Goal: Task Accomplishment & Management: Manage account settings

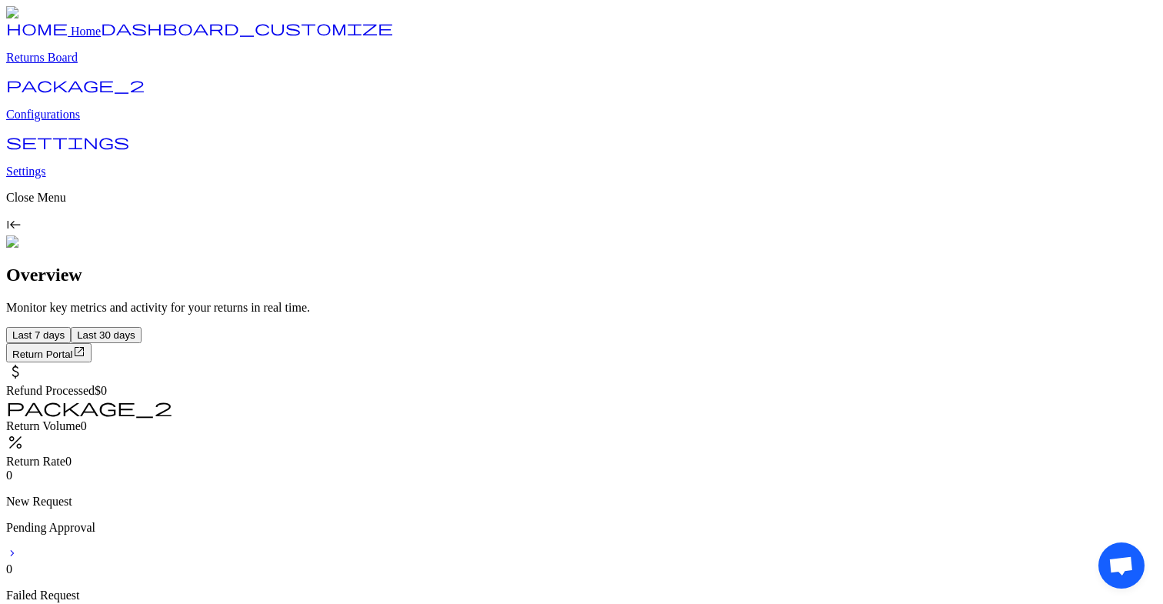
click at [93, 65] on p "Returns Board" at bounding box center [581, 58] width 1151 height 14
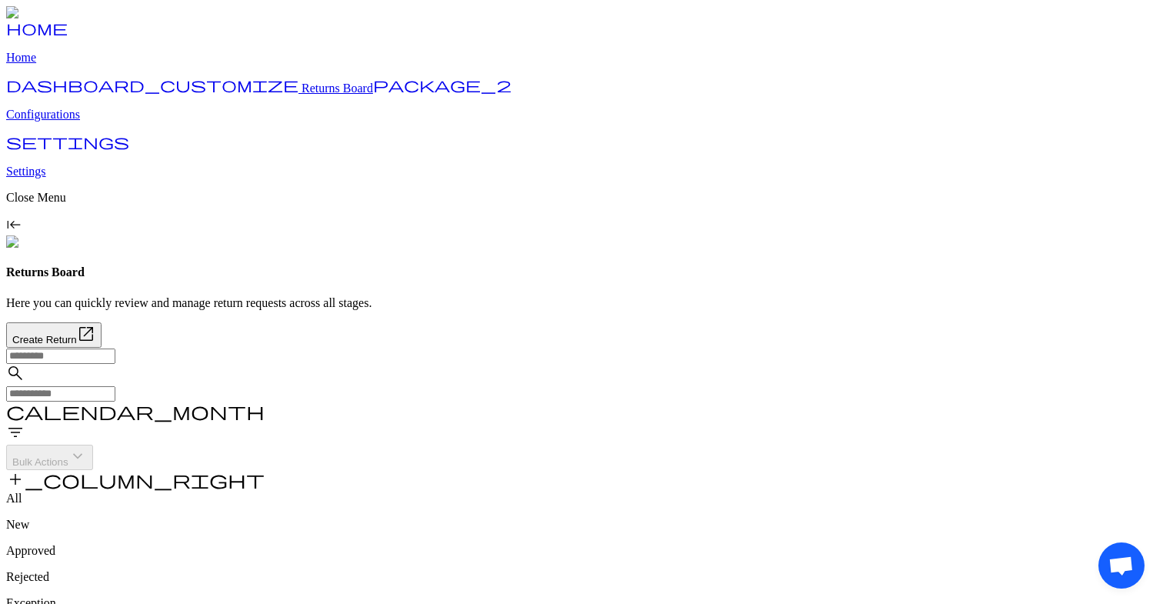
click at [115, 386] on input "text" at bounding box center [60, 393] width 109 height 15
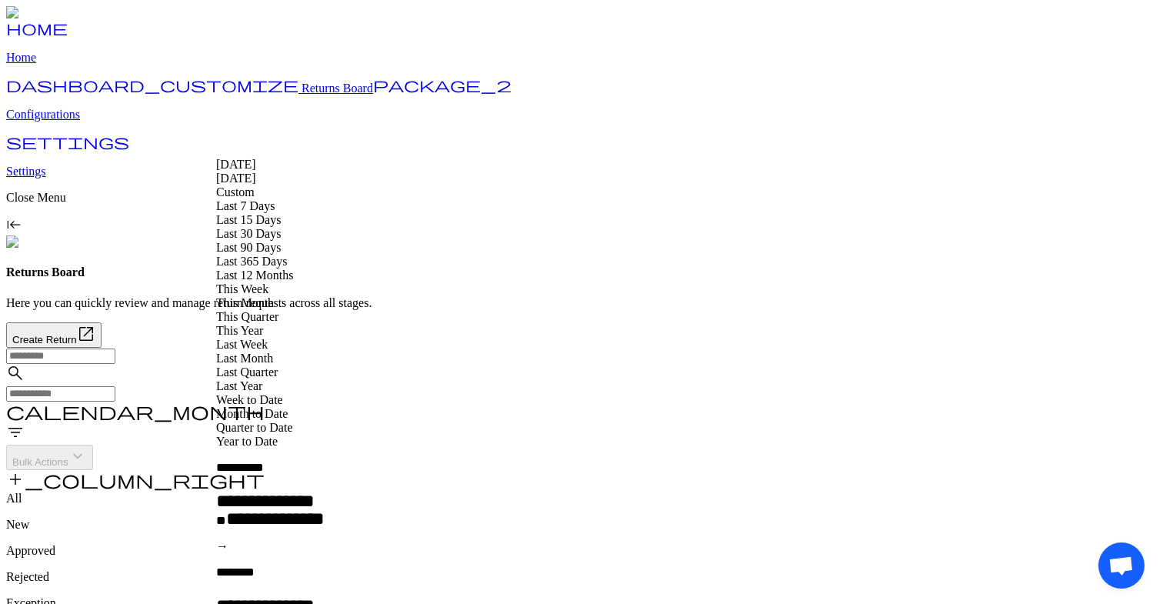
type input "**********"
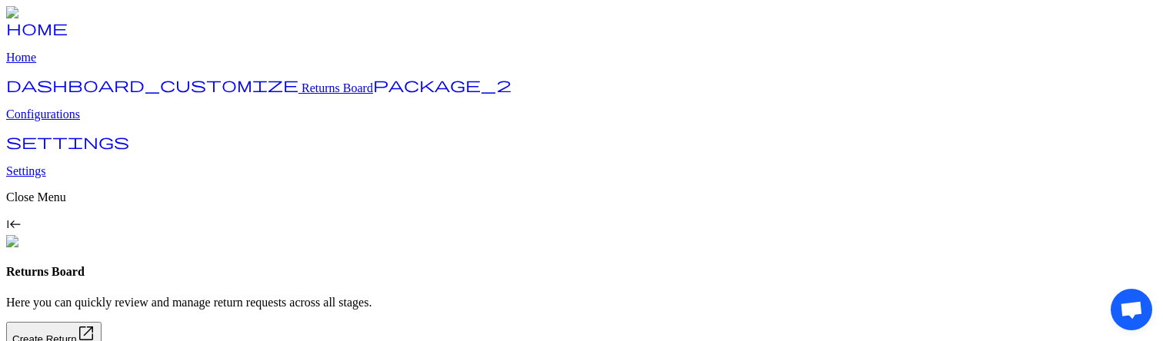
type input "****"
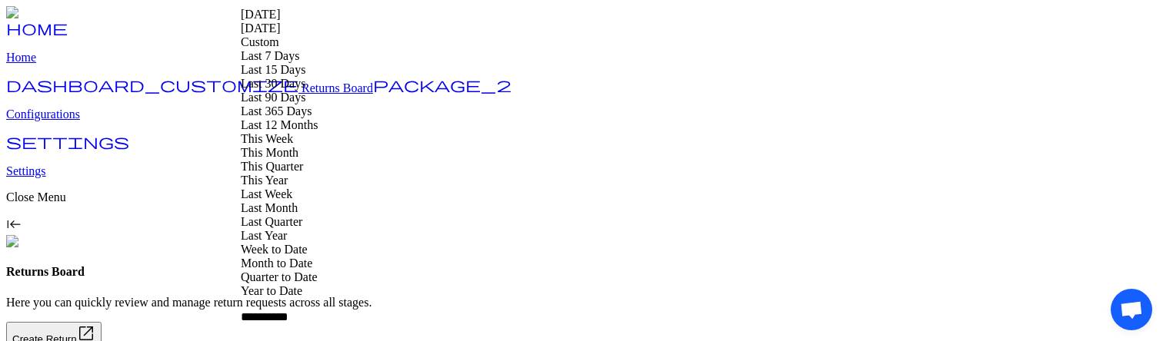
type input "**********"
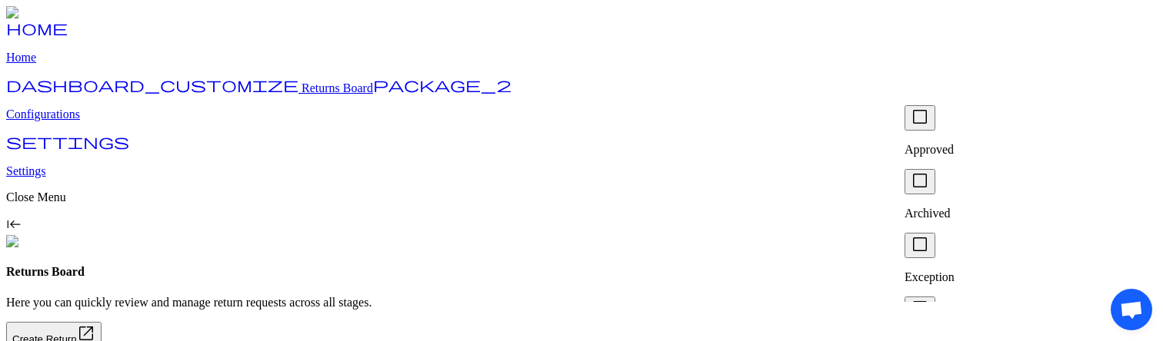
click at [950, 143] on p "Approved" at bounding box center [1027, 150] width 246 height 14
click at [947, 169] on div "check_box_outline_blank Archived" at bounding box center [1027, 195] width 246 height 52
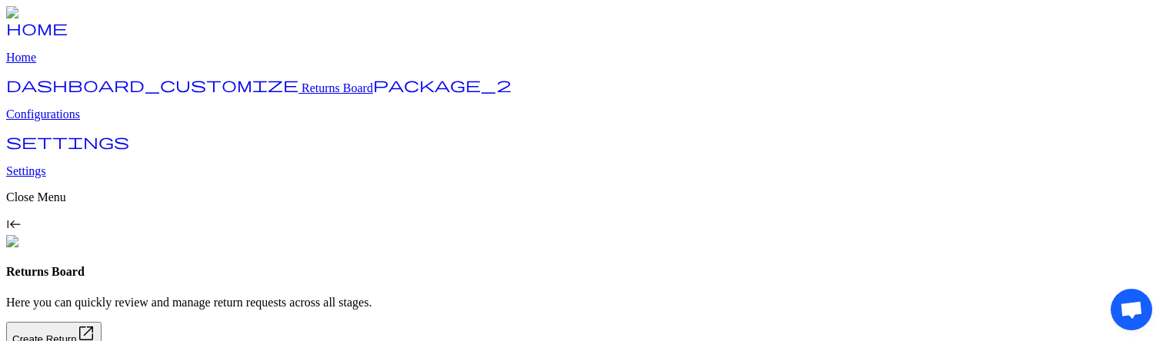
click at [977, 200] on p "Drop Off" at bounding box center [1027, 207] width 246 height 14
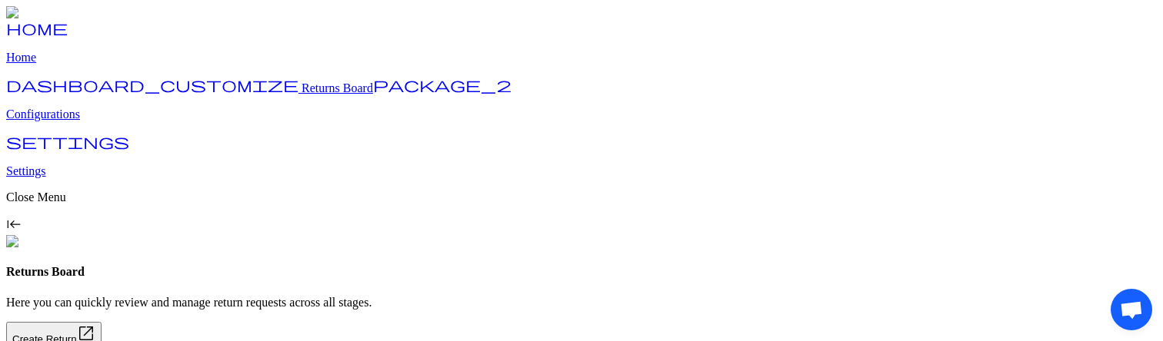
click at [967, 257] on p "In Transit" at bounding box center [1027, 264] width 246 height 14
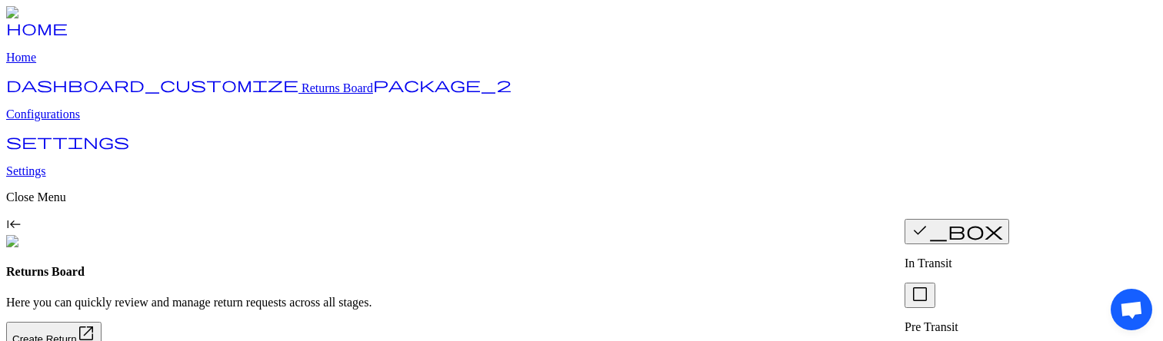
click at [976, 321] on p "Pre Transit" at bounding box center [1027, 328] width 246 height 14
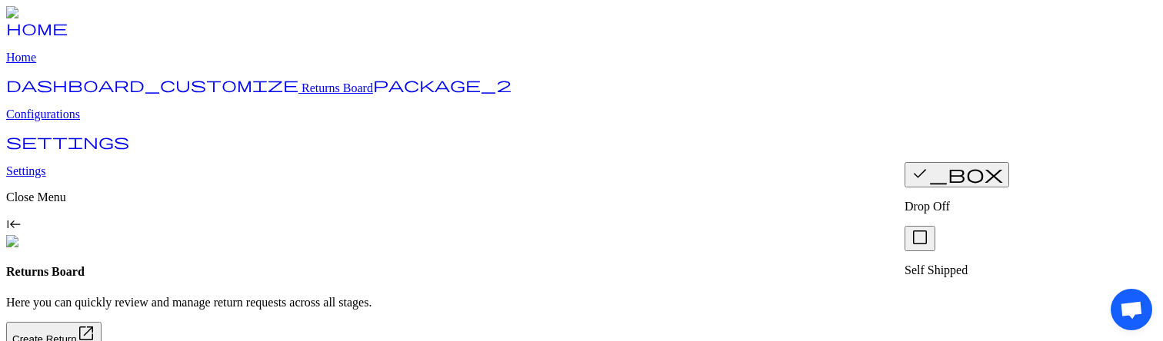
click at [968, 264] on p "Self Shipped" at bounding box center [1027, 271] width 246 height 14
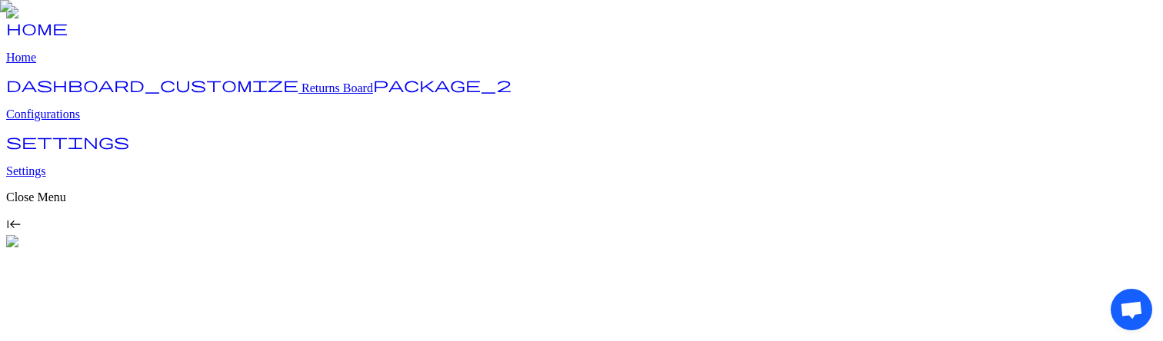
drag, startPoint x: 545, startPoint y: 203, endPoint x: 846, endPoint y: 203, distance: 300.7
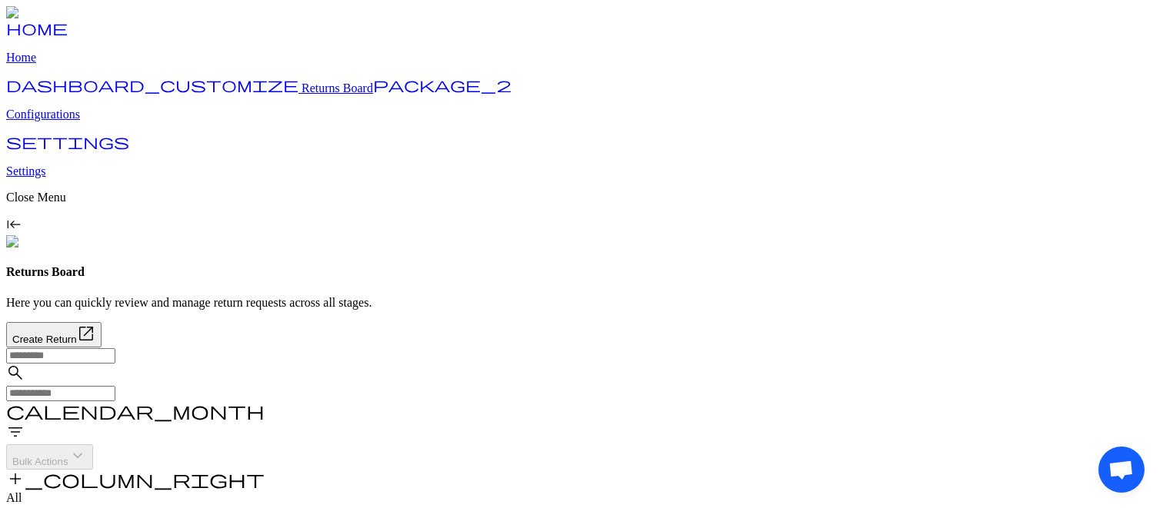
click at [115, 287] on input "text" at bounding box center [60, 355] width 109 height 15
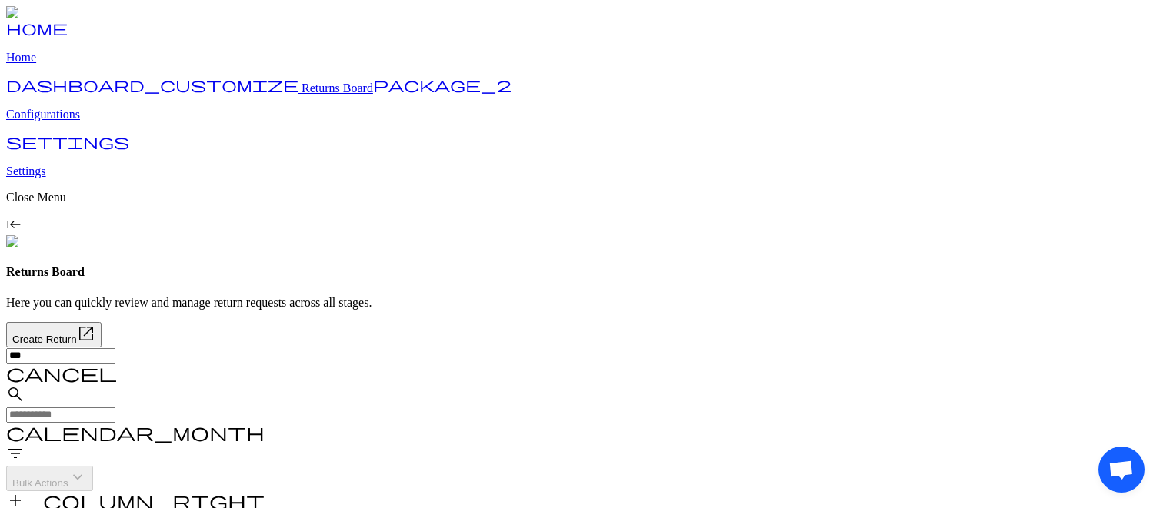
type input "****"
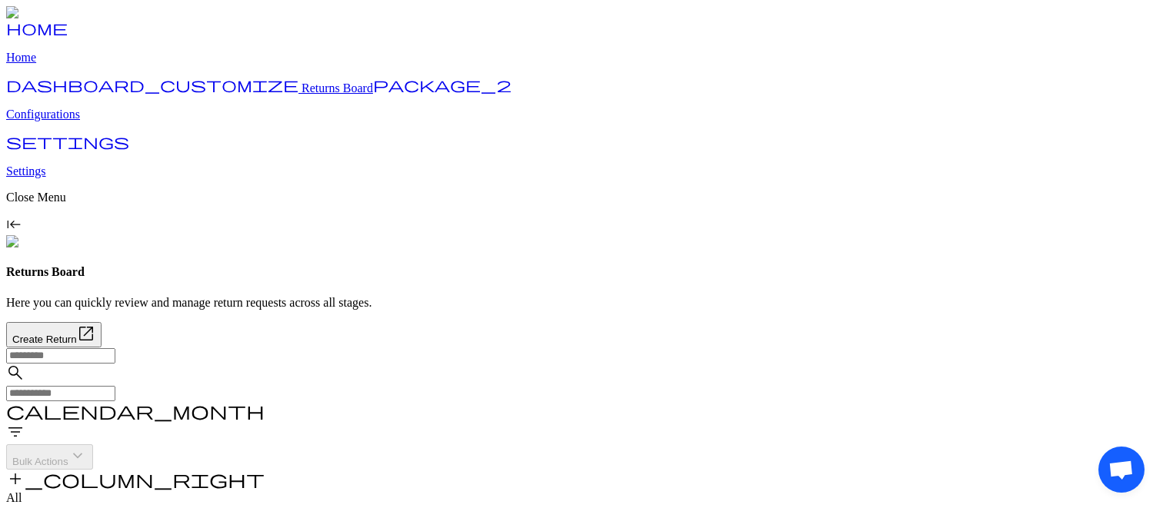
click at [115, 348] on input "text" at bounding box center [60, 355] width 109 height 15
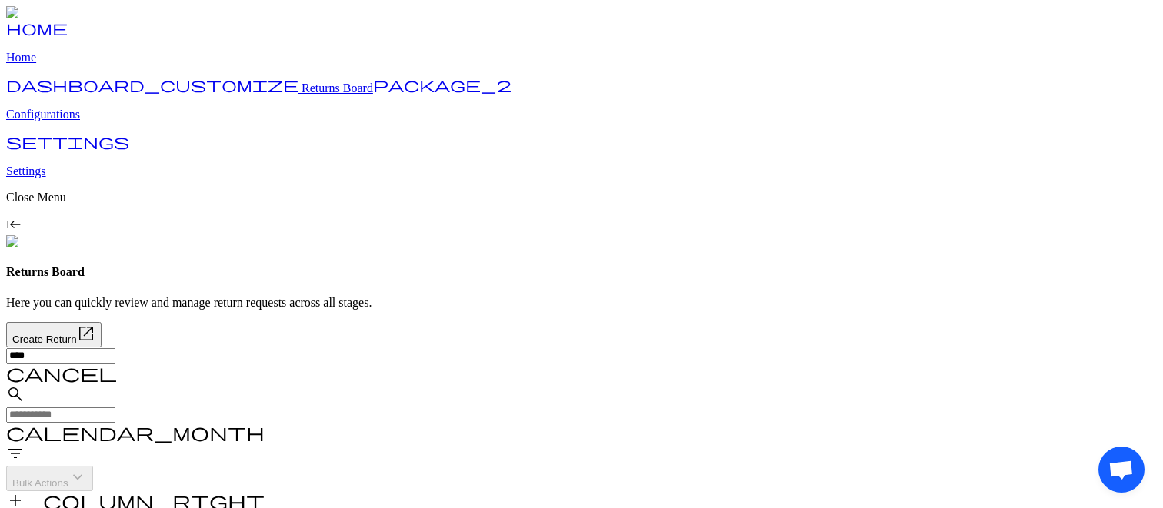
type input "****"
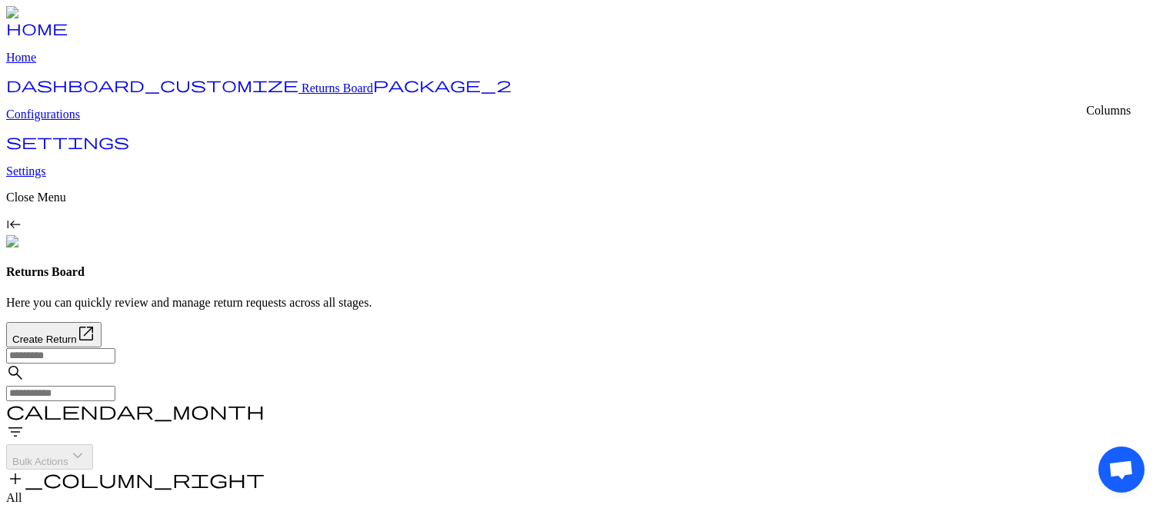
click at [265, 470] on span "add_column_right" at bounding box center [135, 479] width 258 height 18
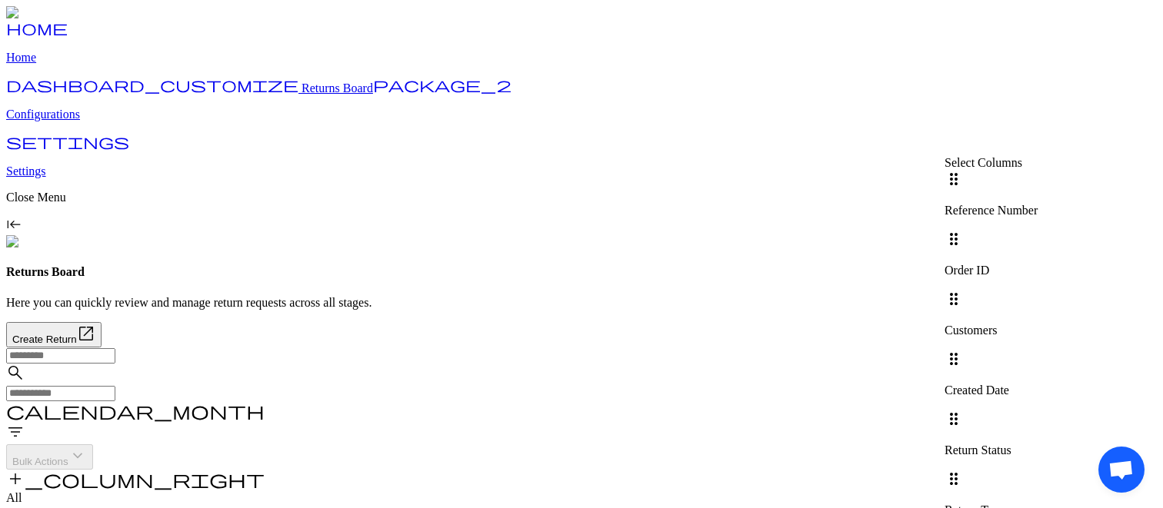
click at [811, 348] on div "search calendar_month filter_list Bulk Actions keyboard_arrow_down add_column_r…" at bounding box center [581, 420] width 1151 height 144
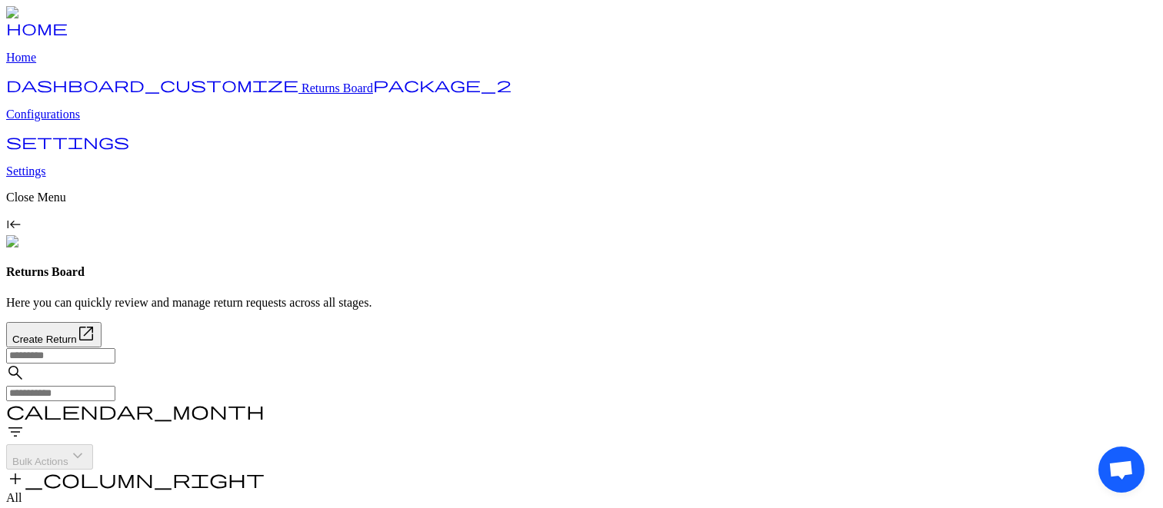
click at [25, 423] on span "filter_list" at bounding box center [15, 432] width 18 height 18
click at [941, 143] on p "Approved" at bounding box center [1027, 150] width 246 height 14
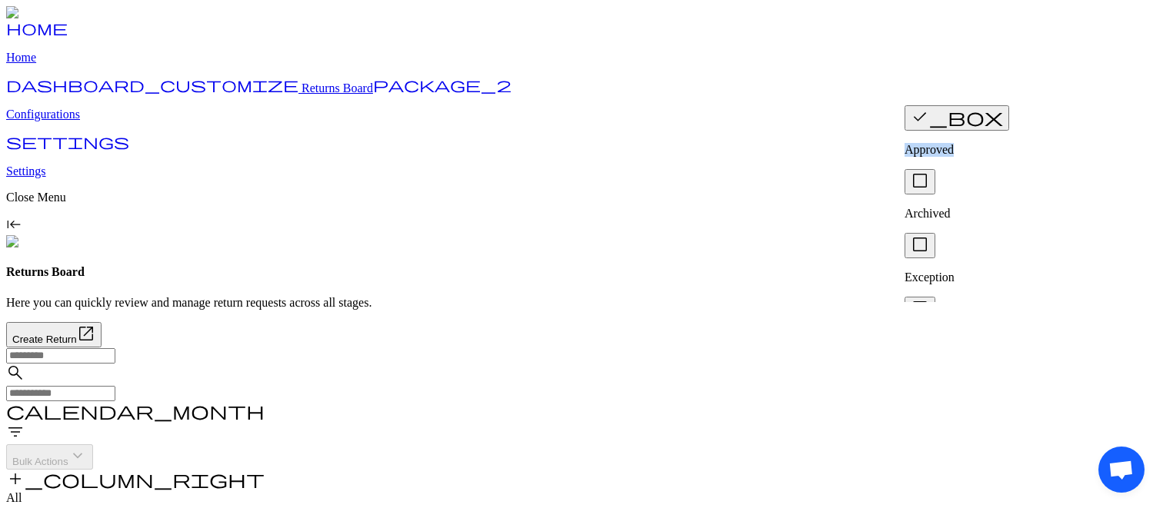
click at [941, 143] on p "Approved" at bounding box center [1027, 150] width 246 height 14
click at [938, 169] on div "check_box_outline_blank Archived" at bounding box center [1027, 195] width 246 height 52
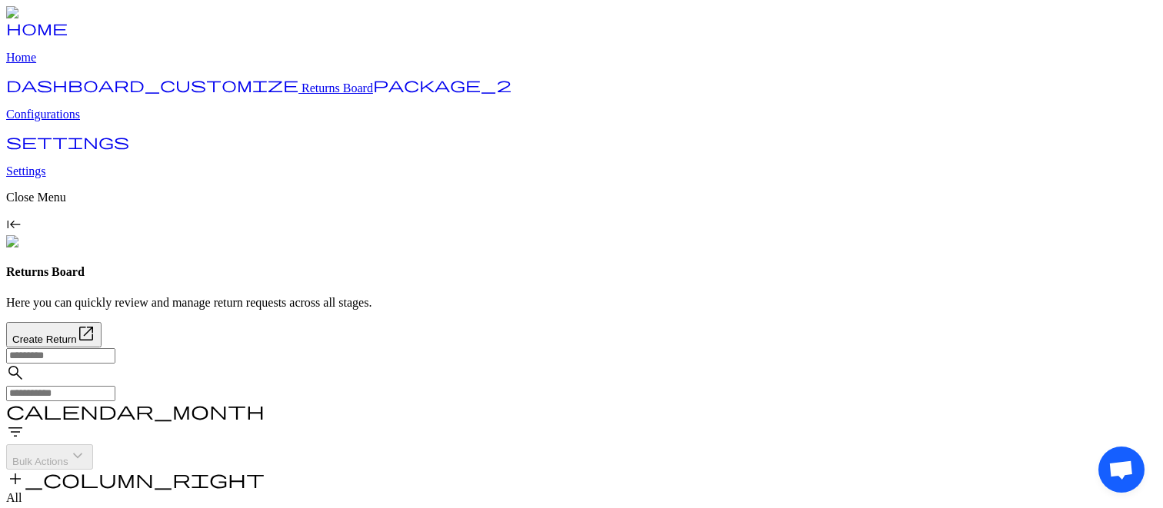
click at [946, 200] on p "Drop Off" at bounding box center [1027, 207] width 246 height 14
click at [935, 226] on div "check_box_outline_blank Self Shipped" at bounding box center [1027, 252] width 246 height 52
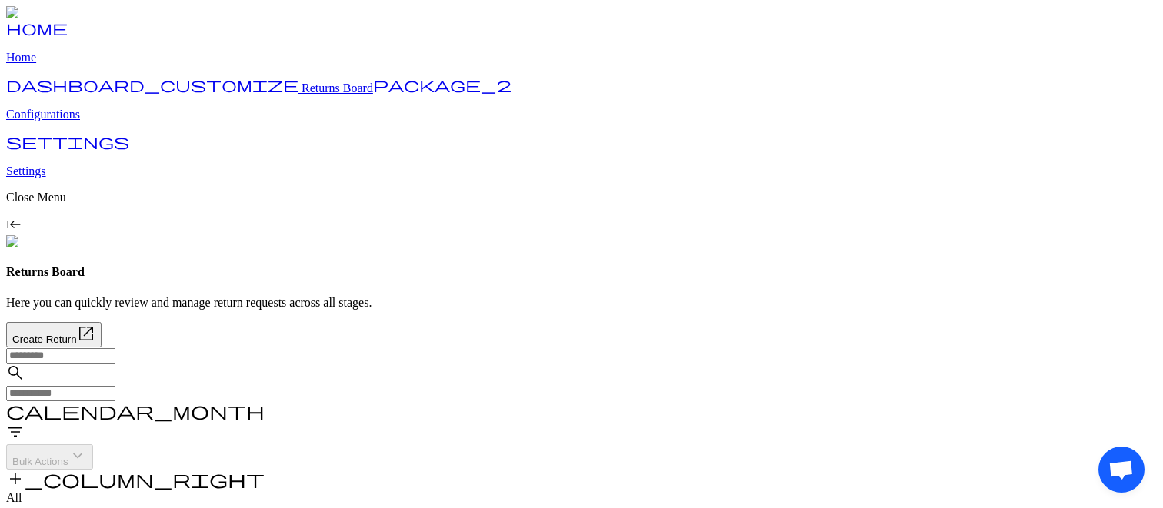
click at [947, 235] on div "check_box_outline_blank In Transit" at bounding box center [1027, 245] width 246 height 52
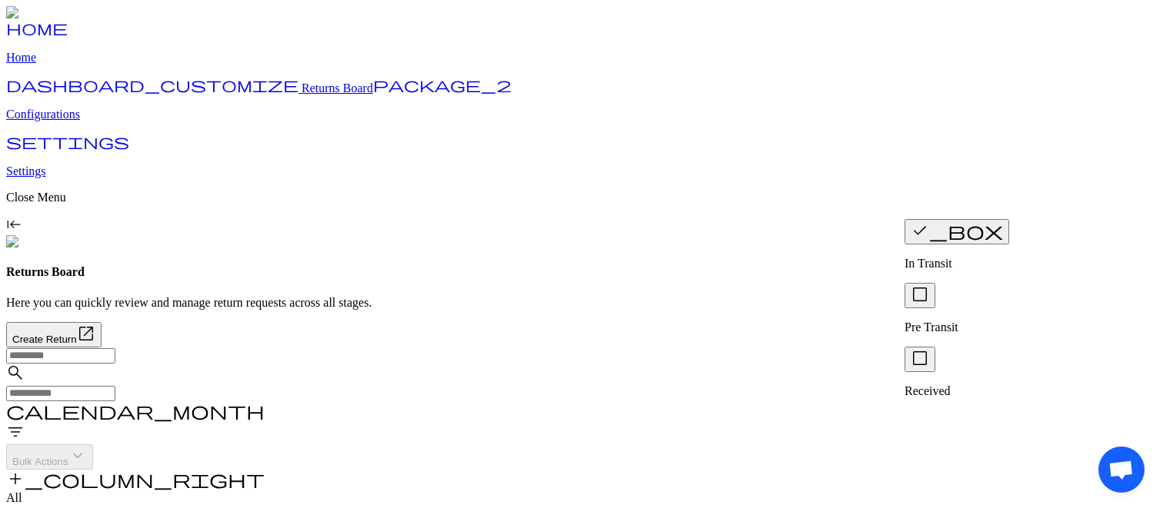
click at [942, 292] on div "check_box_outline_blank Pre Transit" at bounding box center [1027, 309] width 246 height 52
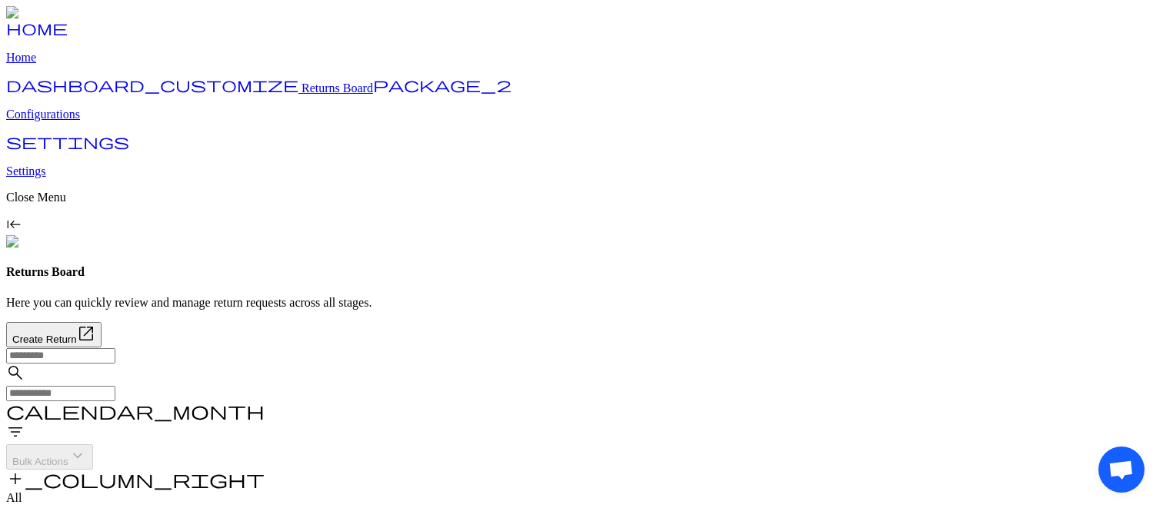
click at [25, 423] on span "filter_list" at bounding box center [15, 432] width 18 height 18
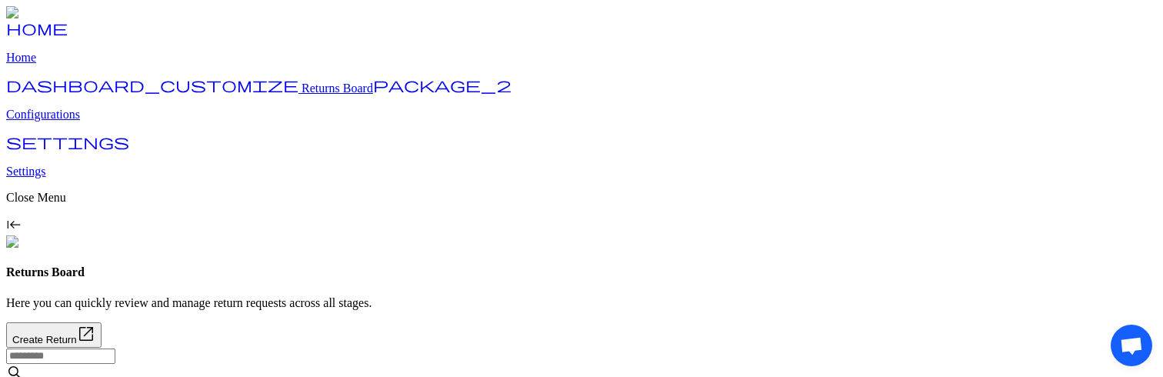
click at [115, 348] on input "text" at bounding box center [60, 355] width 109 height 15
type input "*****"
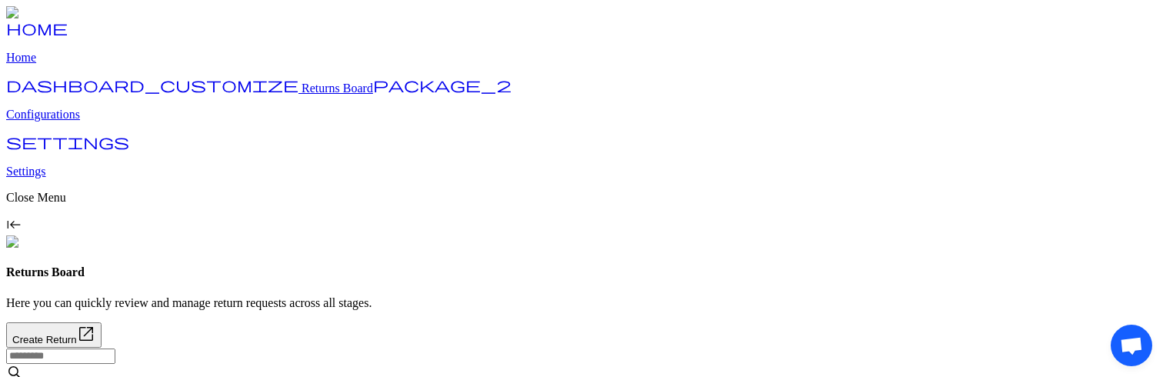
type input "*****"
click at [514, 265] on div "Returns Board Here you can quickly review and manage return requests across all…" at bounding box center [581, 306] width 1151 height 82
click at [656, 265] on div "Returns Board Here you can quickly review and manage return requests across all…" at bounding box center [581, 287] width 1151 height 44
click at [115, 348] on input "text" at bounding box center [60, 355] width 109 height 15
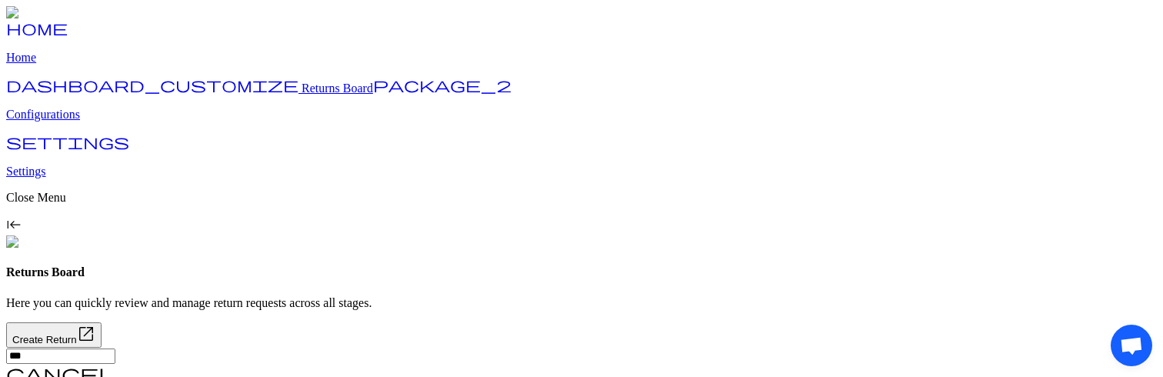
type input "****"
click at [115, 348] on input "text" at bounding box center [60, 355] width 109 height 15
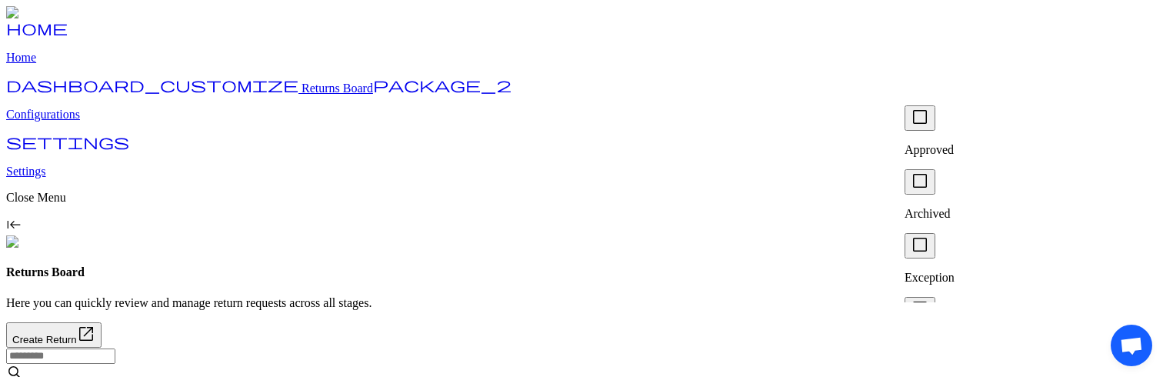
click at [953, 143] on p "Approved" at bounding box center [1027, 150] width 246 height 14
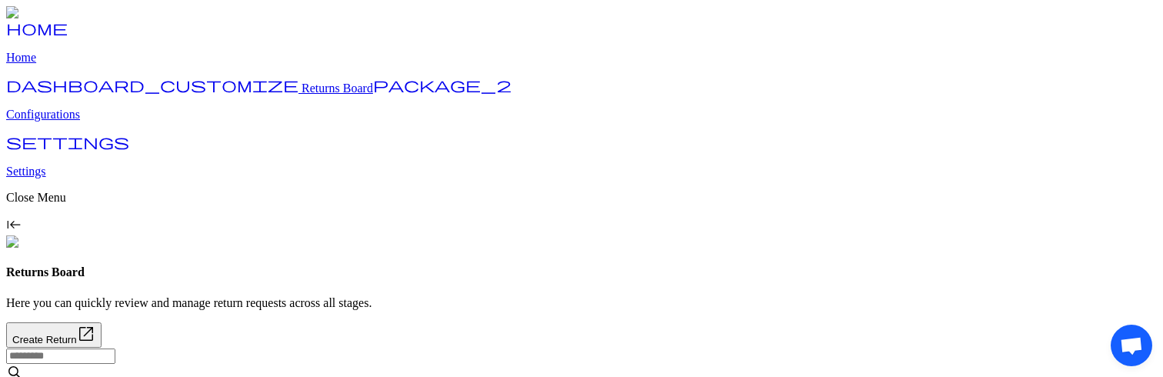
drag, startPoint x: 1137, startPoint y: 348, endPoint x: 918, endPoint y: 51, distance: 369.5
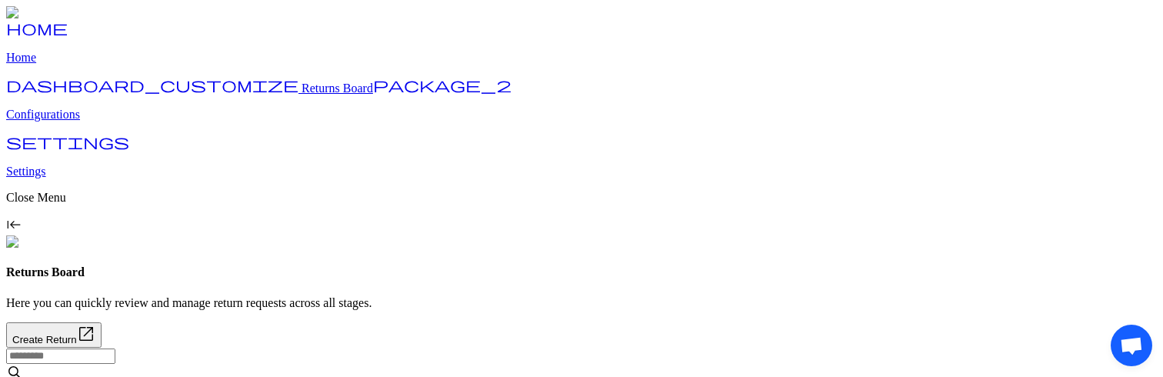
drag, startPoint x: 1123, startPoint y: 327, endPoint x: 1121, endPoint y: 125, distance: 202.3
click at [1127, 338] on span "Open chat" at bounding box center [1131, 347] width 25 height 20
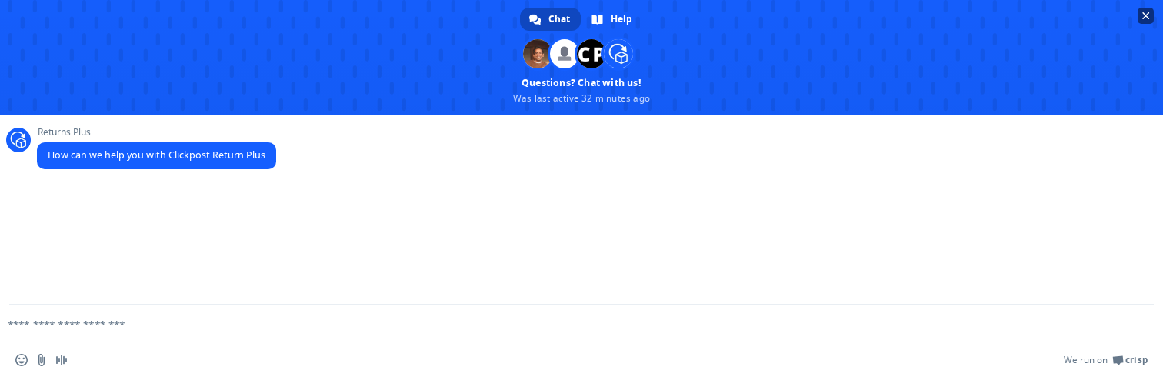
click at [1145, 18] on span "Close chat" at bounding box center [1146, 16] width 8 height 8
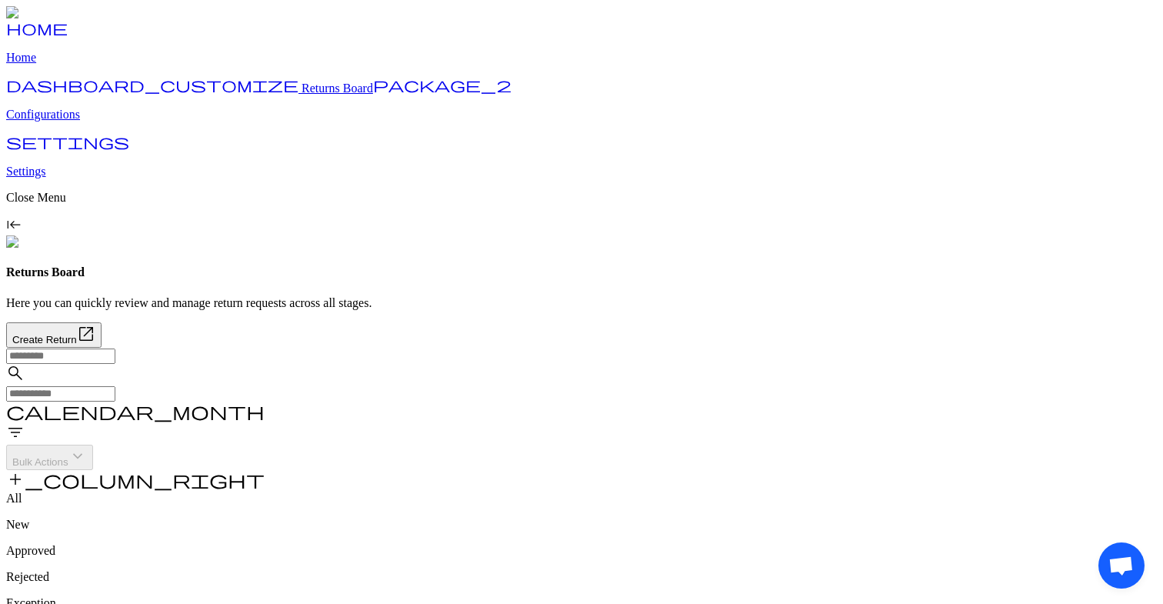
click at [723, 376] on div "All New Approved Rejected Exception Archived" at bounding box center [581, 563] width 1151 height 145
click at [738, 348] on div "search calendar_month filter_list Bulk Actions keyboard_arrow_down add_column_r…" at bounding box center [581, 420] width 1151 height 144
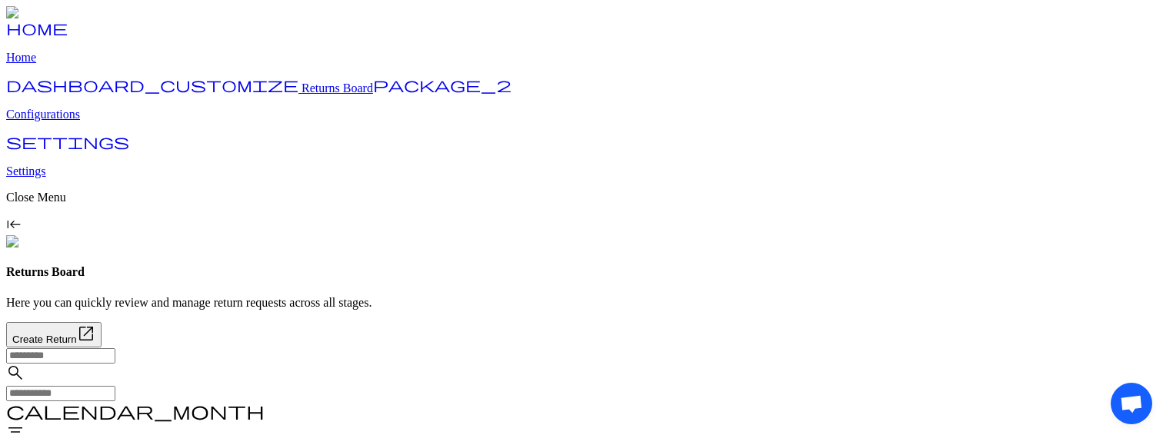
click at [115, 348] on input "text" at bounding box center [60, 355] width 109 height 15
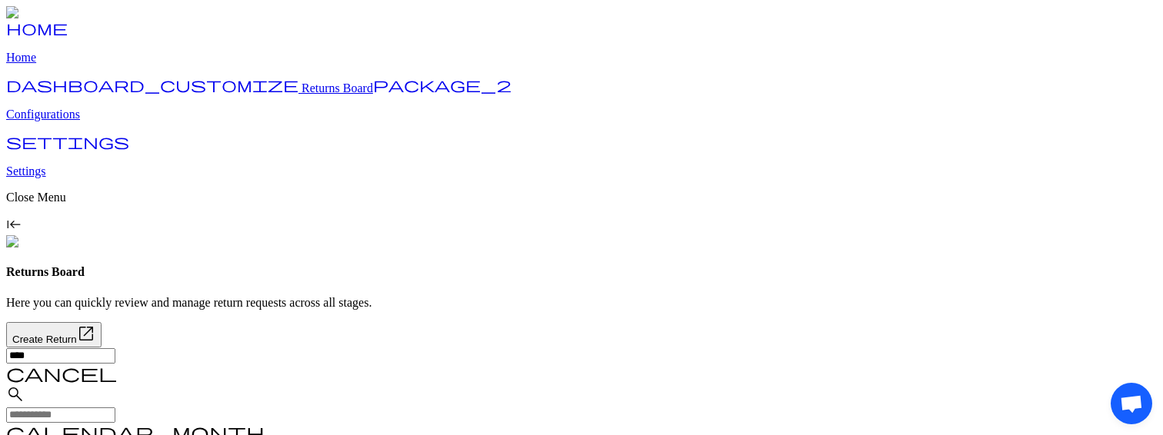
type input "****"
click at [115, 376] on input "text" at bounding box center [60, 415] width 109 height 15
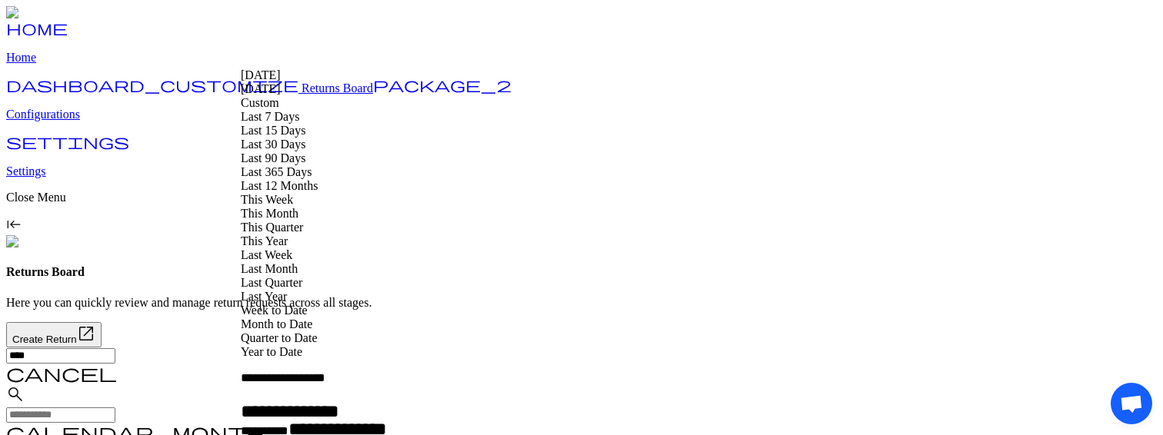
type input "**********"
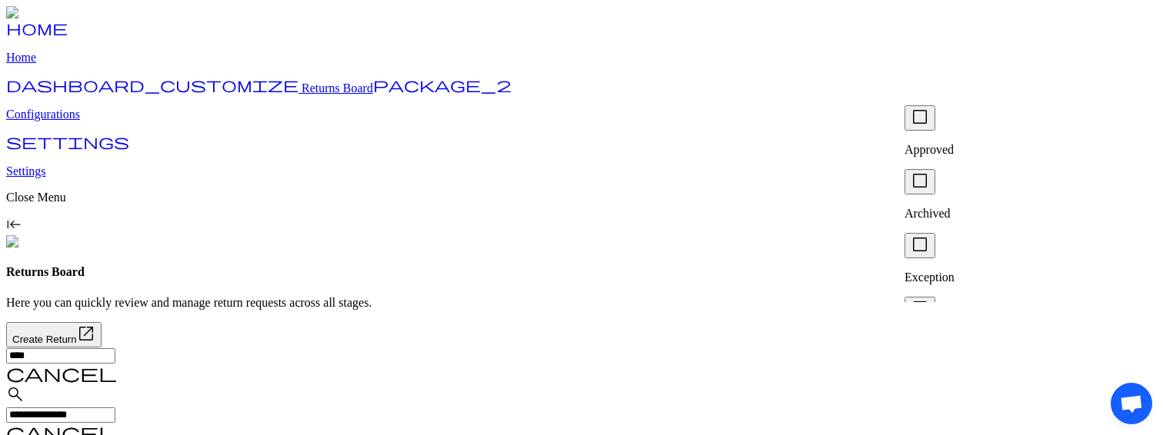
click at [939, 137] on div "check_box_outline_blank Approved" at bounding box center [1027, 131] width 246 height 52
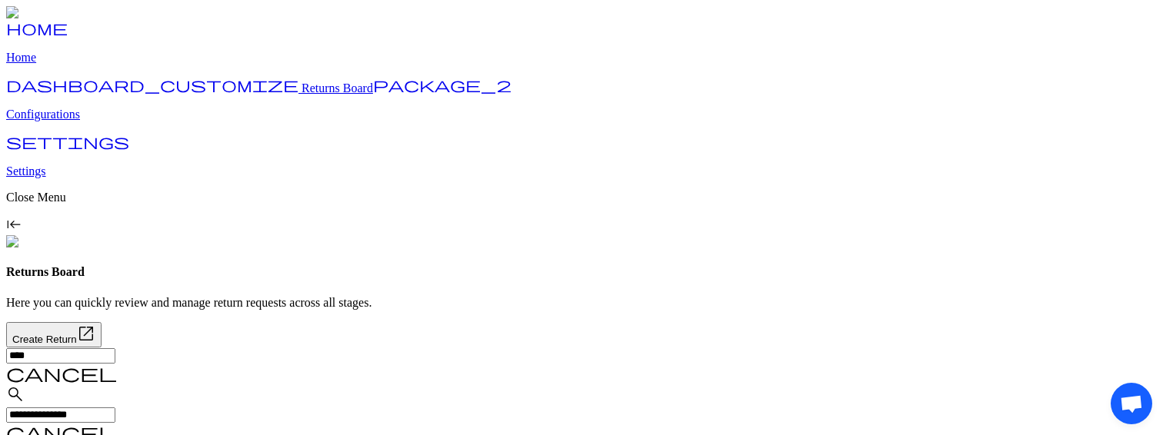
click at [966, 198] on div "check_box_outline_blank Drop Off" at bounding box center [1027, 188] width 246 height 52
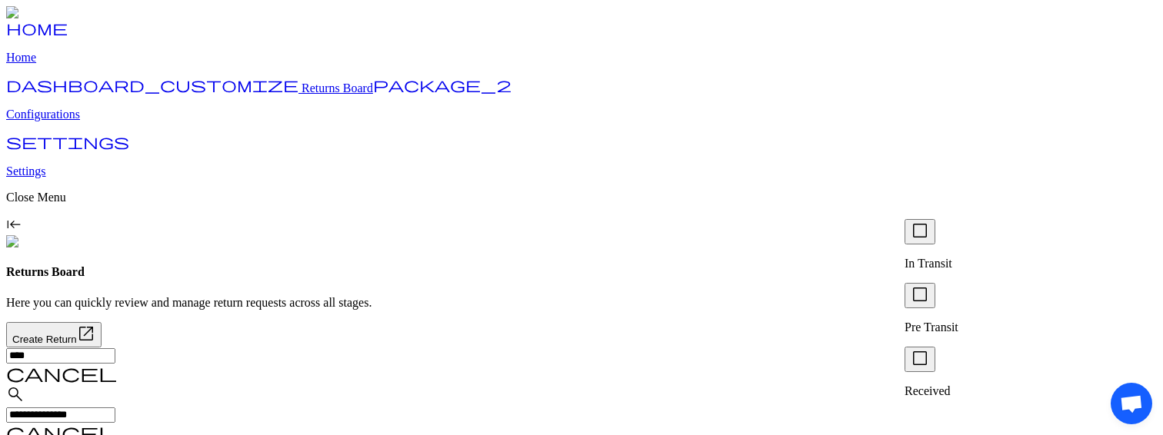
click at [927, 283] on div "check_box_outline_blank Pre Transit" at bounding box center [1027, 309] width 246 height 52
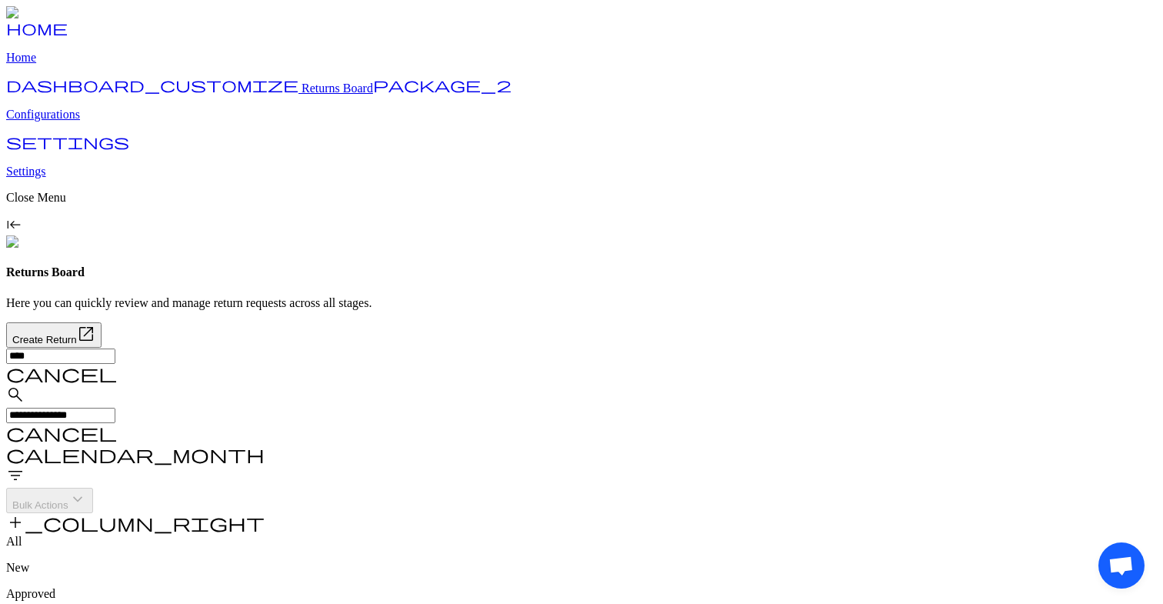
click at [57, 122] on p "Configurations" at bounding box center [581, 115] width 1151 height 14
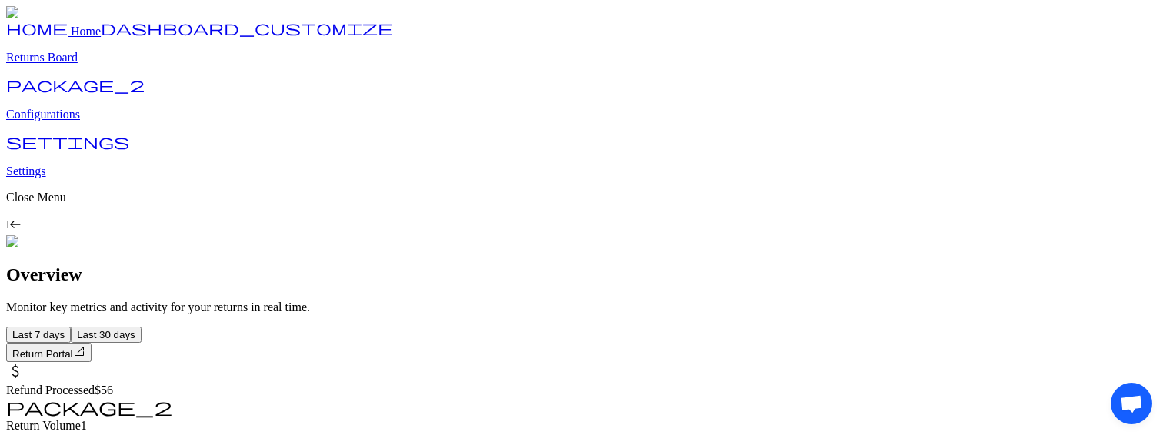
click at [88, 122] on p "Configurations" at bounding box center [581, 115] width 1151 height 14
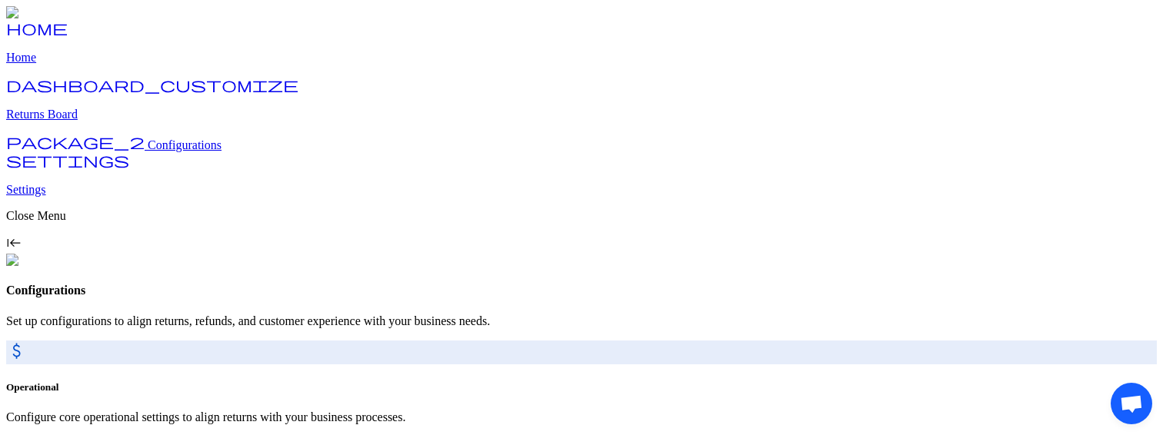
scroll to position [115, 0]
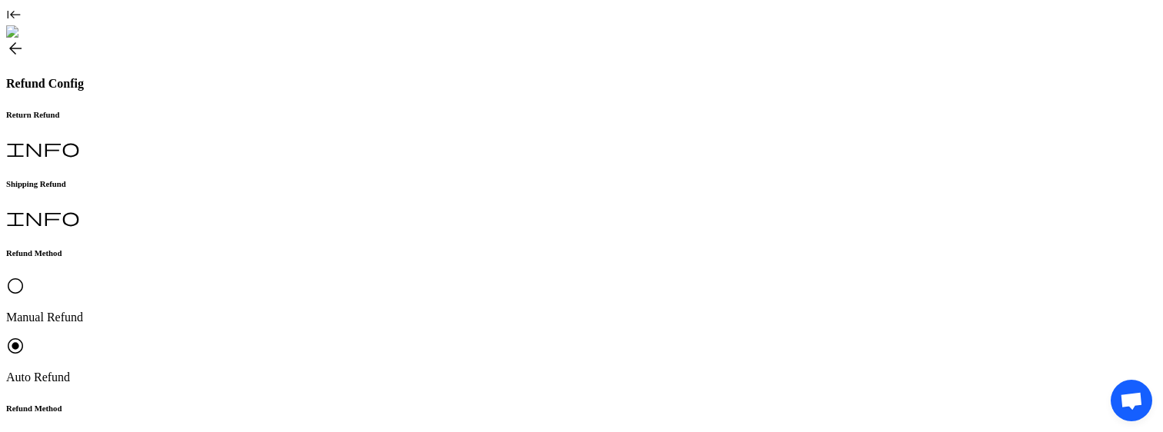
scroll to position [231, 0]
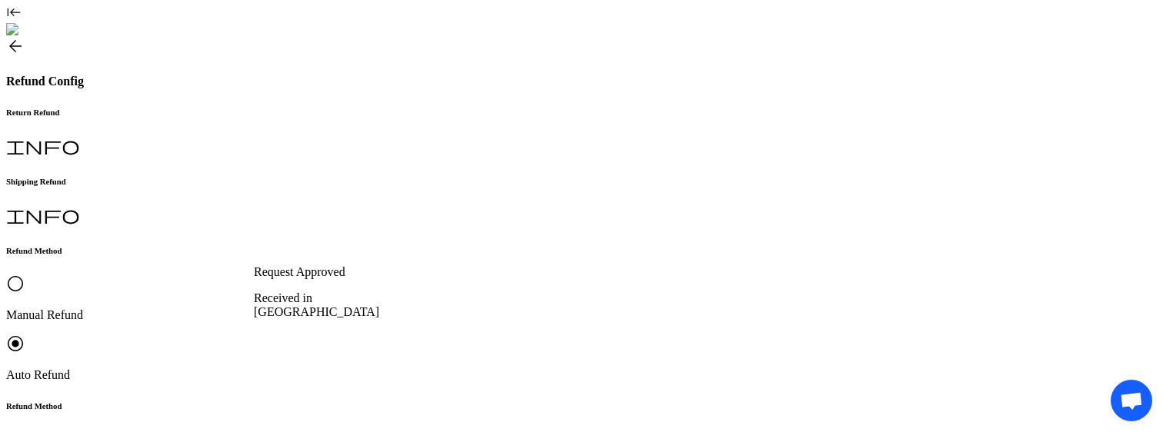
click at [332, 267] on div "Request Approved" at bounding box center [340, 272] width 173 height 14
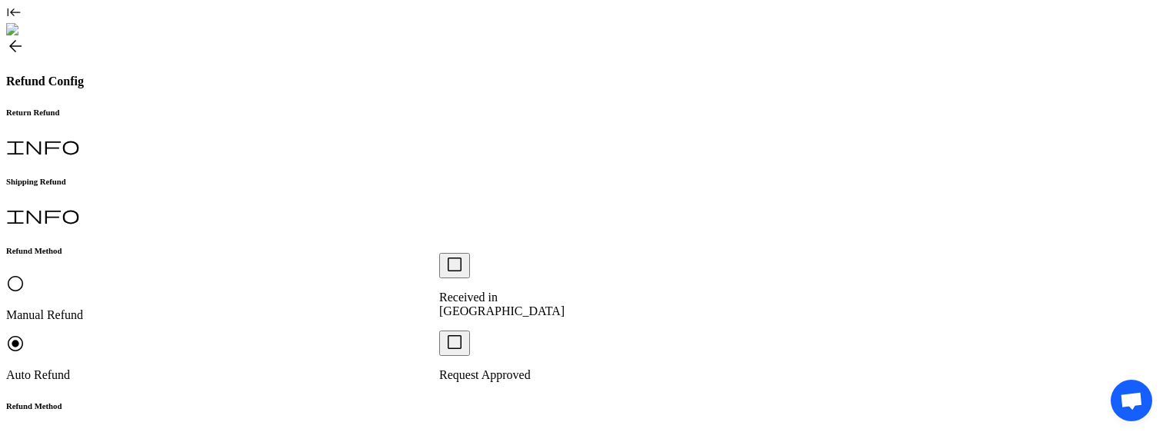
click at [489, 268] on div "check_box_outline_blank Received in Warehouse" at bounding box center [525, 285] width 173 height 65
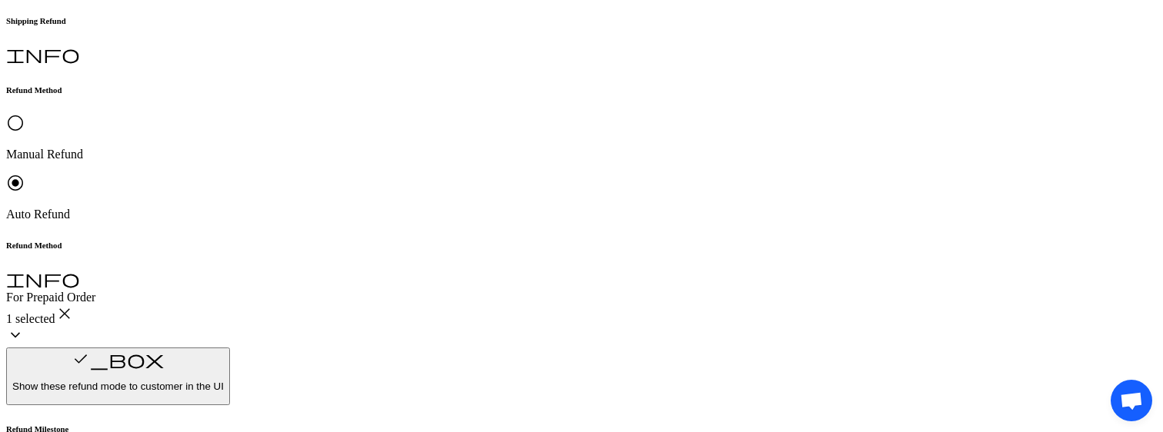
scroll to position [398, 0]
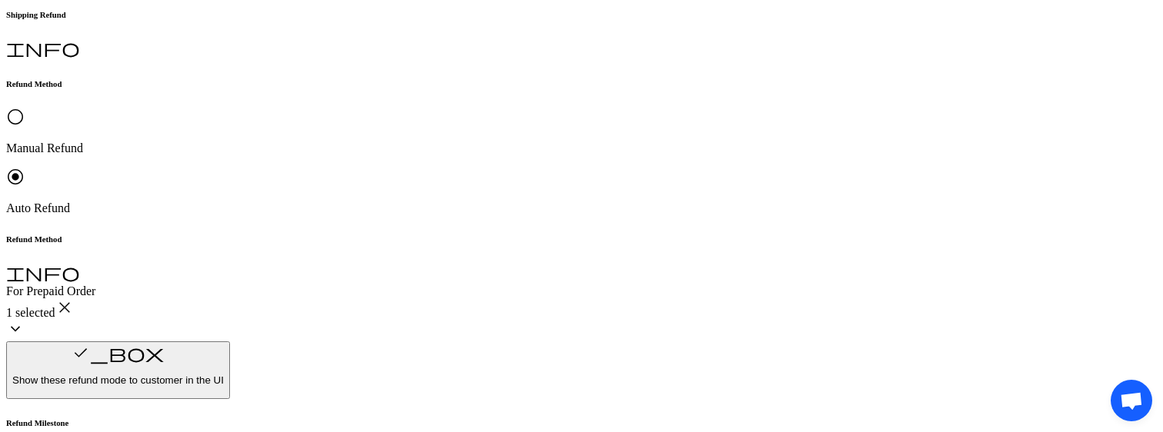
click at [304, 281] on p "Original Payment method (Shopify)" at bounding box center [340, 282] width 173 height 28
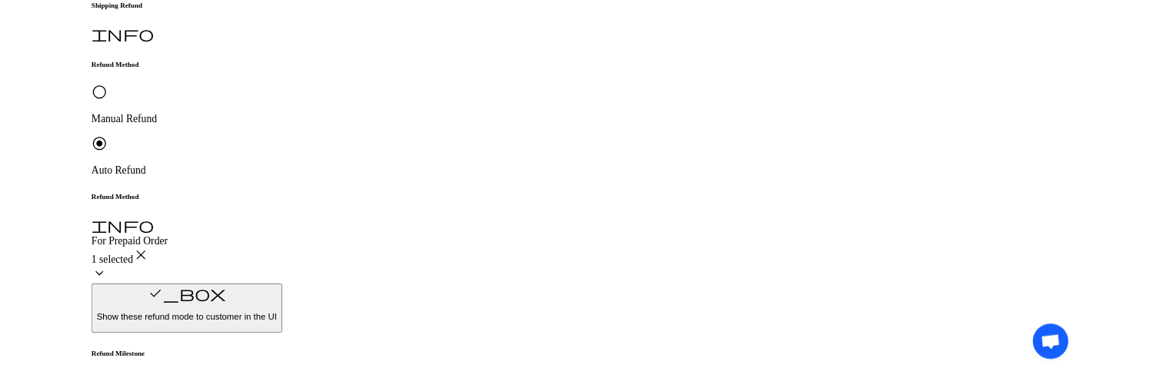
scroll to position [472, 0]
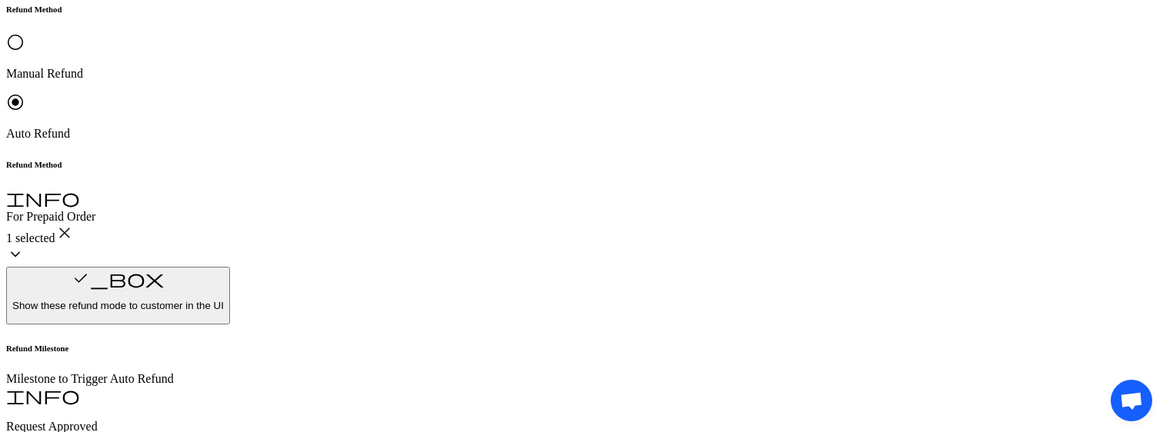
type input "******"
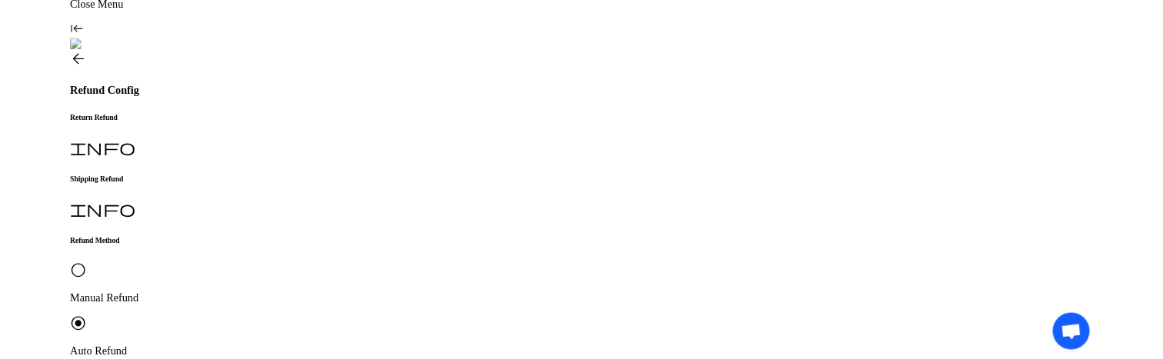
scroll to position [501, 0]
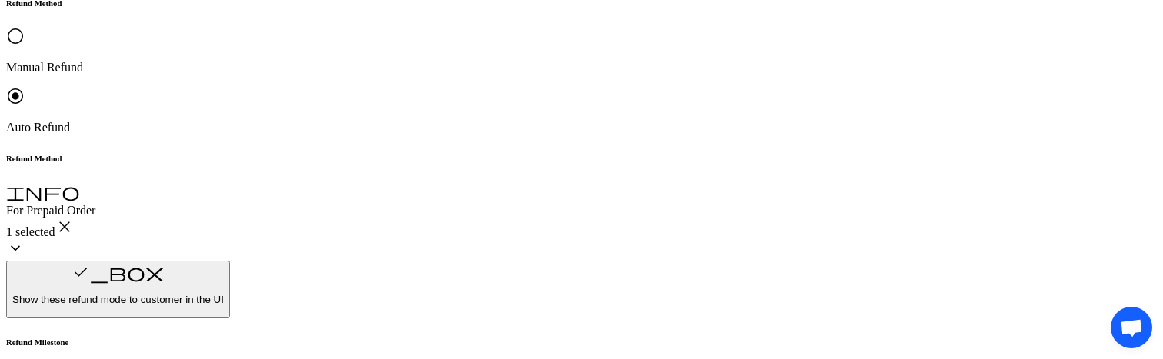
scroll to position [475, 0]
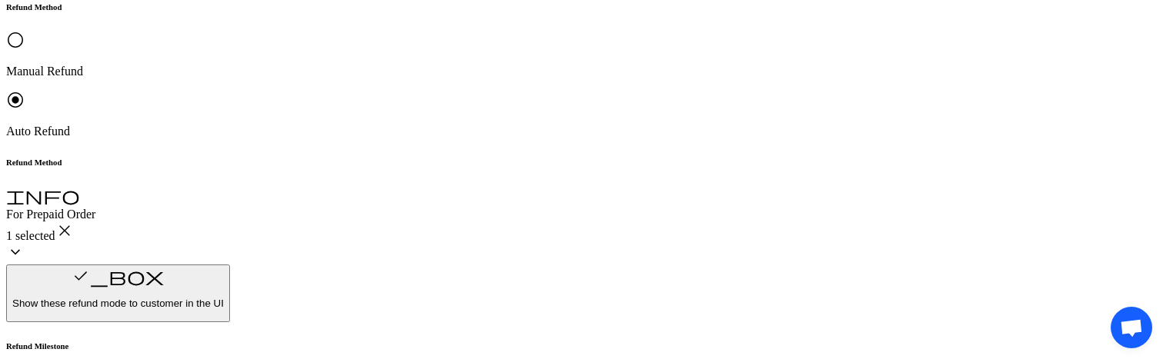
click at [333, 127] on p "Customer Preferred" at bounding box center [340, 129] width 173 height 14
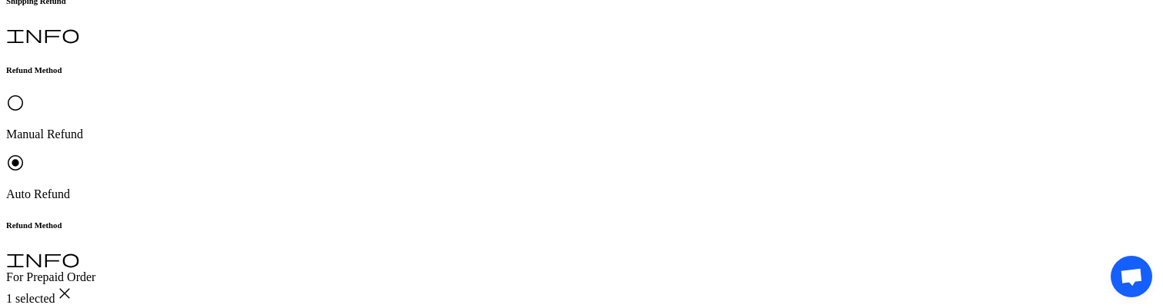
scroll to position [410, 0]
click at [324, 218] on div "Brand Preferred" at bounding box center [340, 219] width 173 height 14
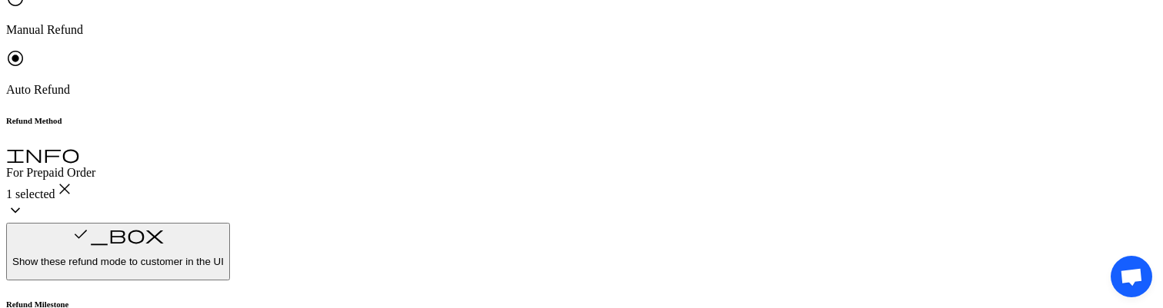
scroll to position [540, 0]
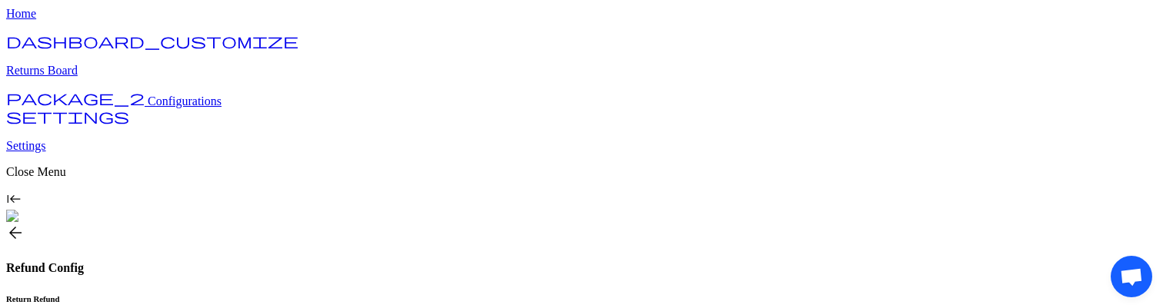
scroll to position [35, 0]
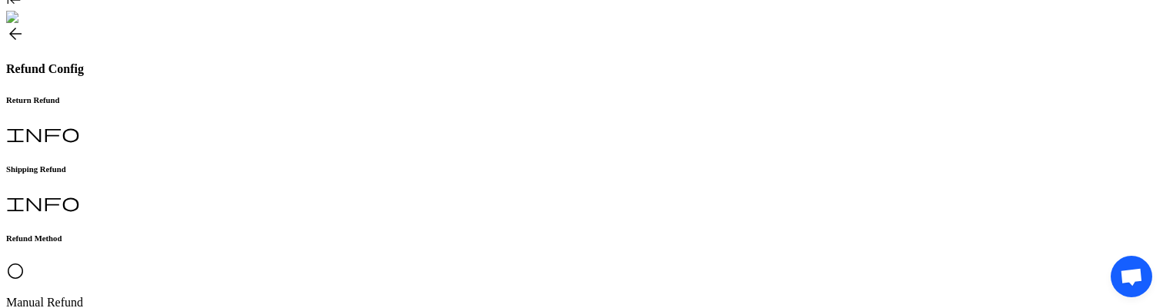
scroll to position [244, 0]
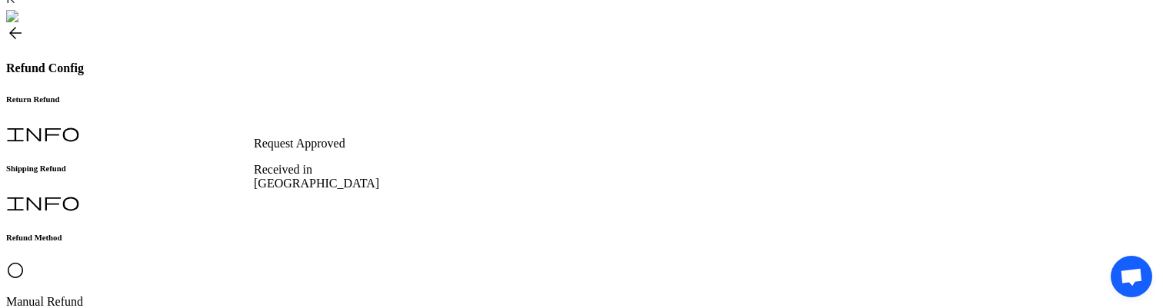
click at [299, 137] on p "Request Approved" at bounding box center [340, 144] width 173 height 14
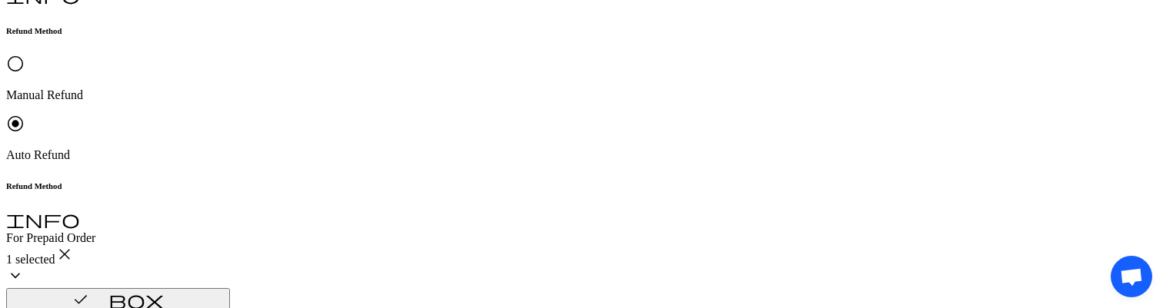
scroll to position [461, 0]
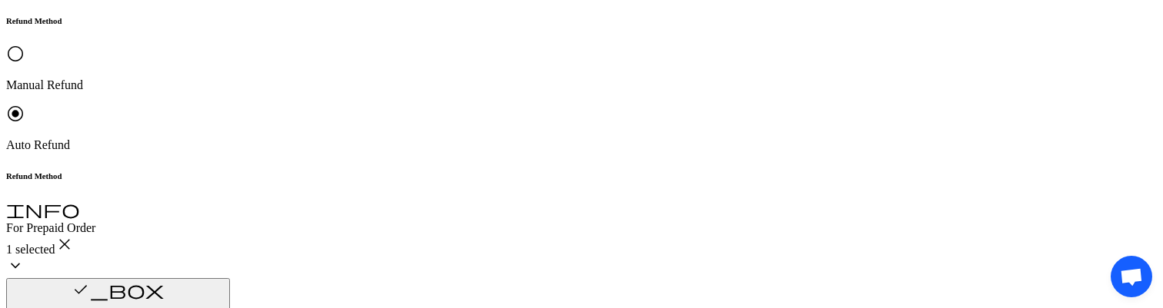
click at [318, 175] on p "Brand Preferred" at bounding box center [340, 169] width 173 height 14
click at [312, 258] on div "Gift Card" at bounding box center [340, 252] width 173 height 14
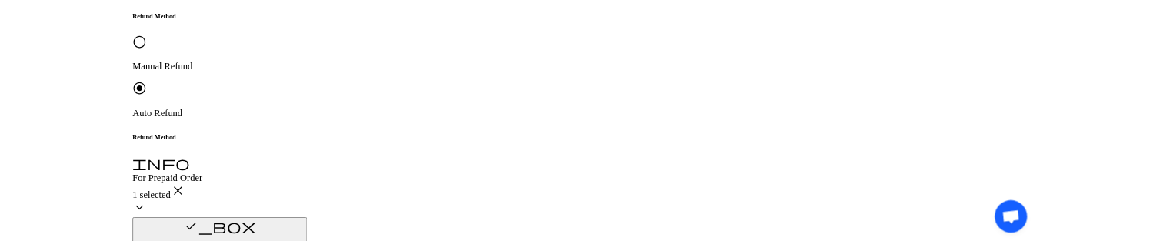
scroll to position [530, 0]
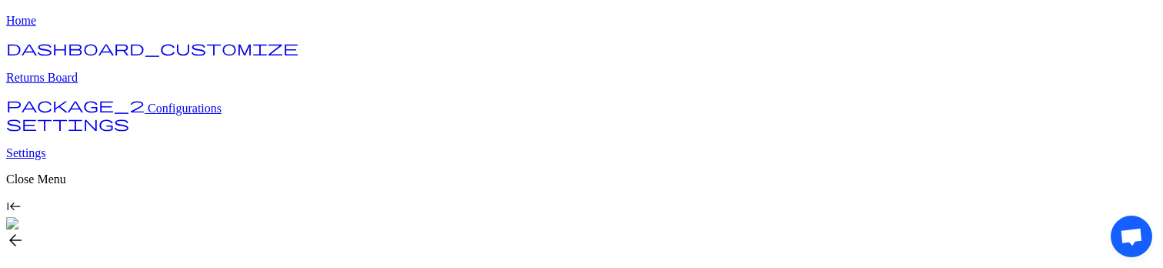
scroll to position [9, 0]
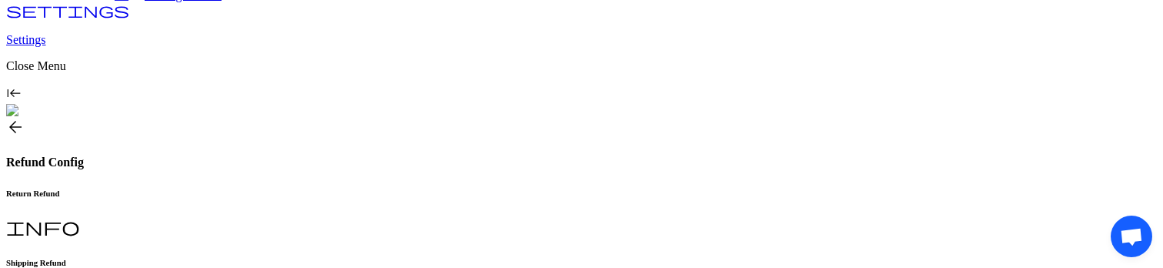
scroll to position [152, 0]
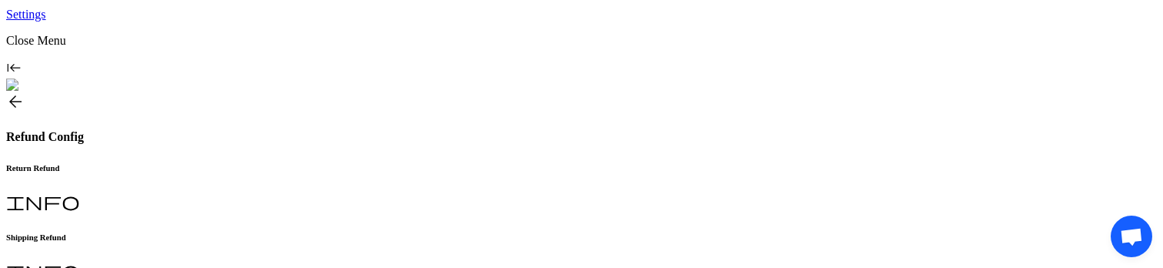
scroll to position [175, 0]
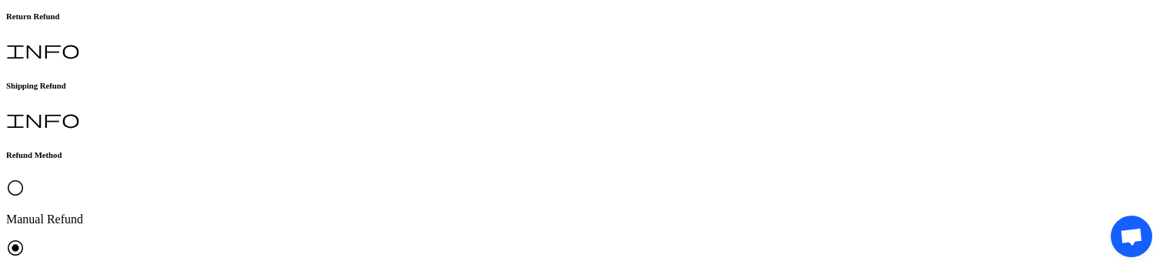
scroll to position [334, 0]
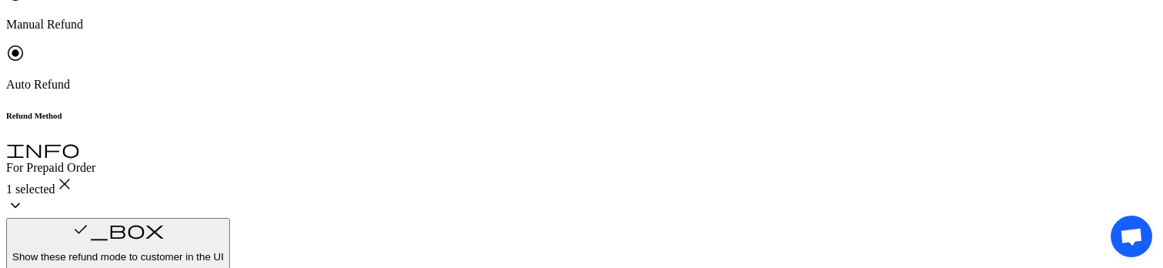
scroll to position [571, 0]
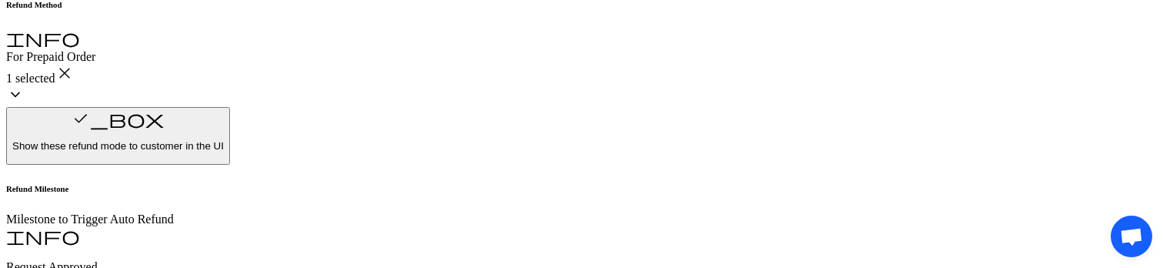
scroll to position [637, 0]
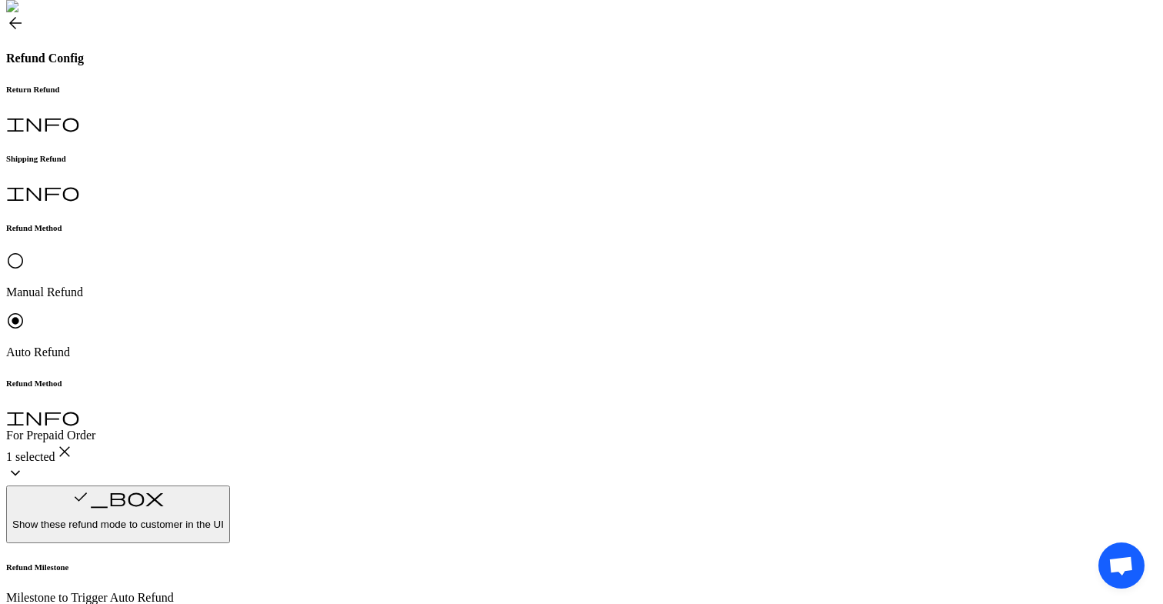
scroll to position [301, 0]
